Goal: Transaction & Acquisition: Register for event/course

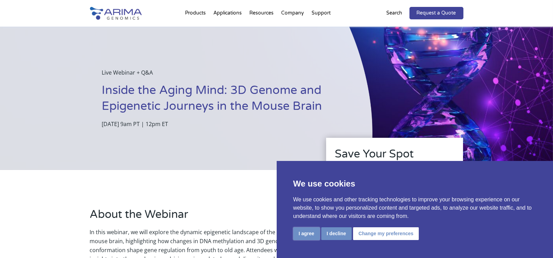
click at [299, 233] on button "I agree" at bounding box center [306, 234] width 27 height 13
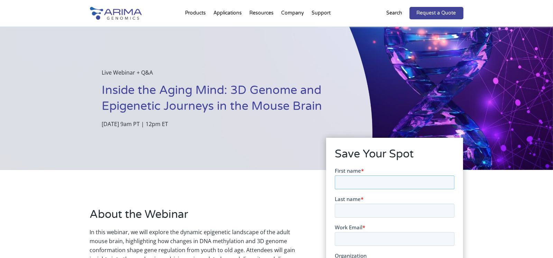
click at [360, 187] on input "First name *" at bounding box center [395, 182] width 120 height 14
type input "Rahul"
type input "[PERSON_NAME]"
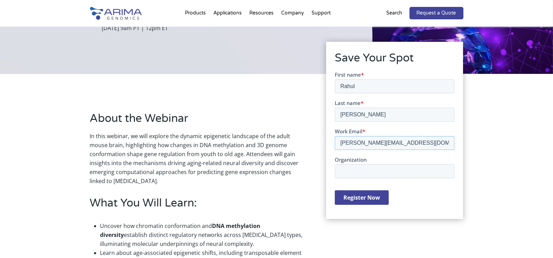
scroll to position [110, 0]
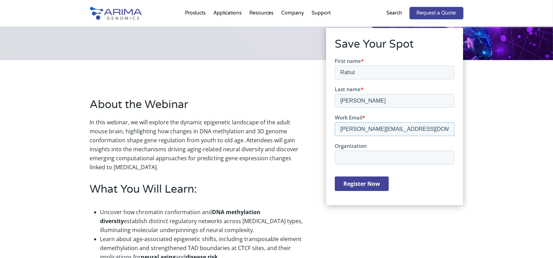
type input "[PERSON_NAME][EMAIL_ADDRESS][DOMAIN_NAME]"
click at [377, 158] on input "Organization" at bounding box center [395, 157] width 120 height 14
click at [358, 159] on input "Organization" at bounding box center [395, 157] width 120 height 14
paste input "UT Health [GEOGRAPHIC_DATA]"
type input "UT Health [GEOGRAPHIC_DATA]"
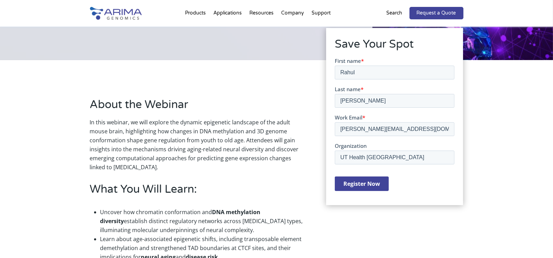
click at [359, 185] on input "Register Now" at bounding box center [362, 183] width 54 height 15
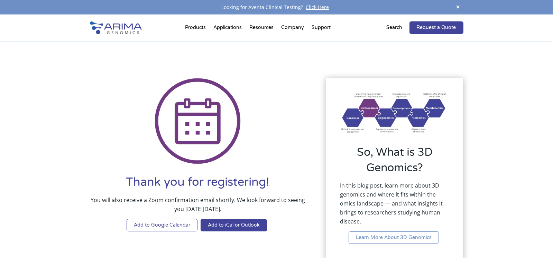
click at [153, 223] on link "Add to Google Calendar" at bounding box center [162, 225] width 71 height 12
